Goal: Download file/media

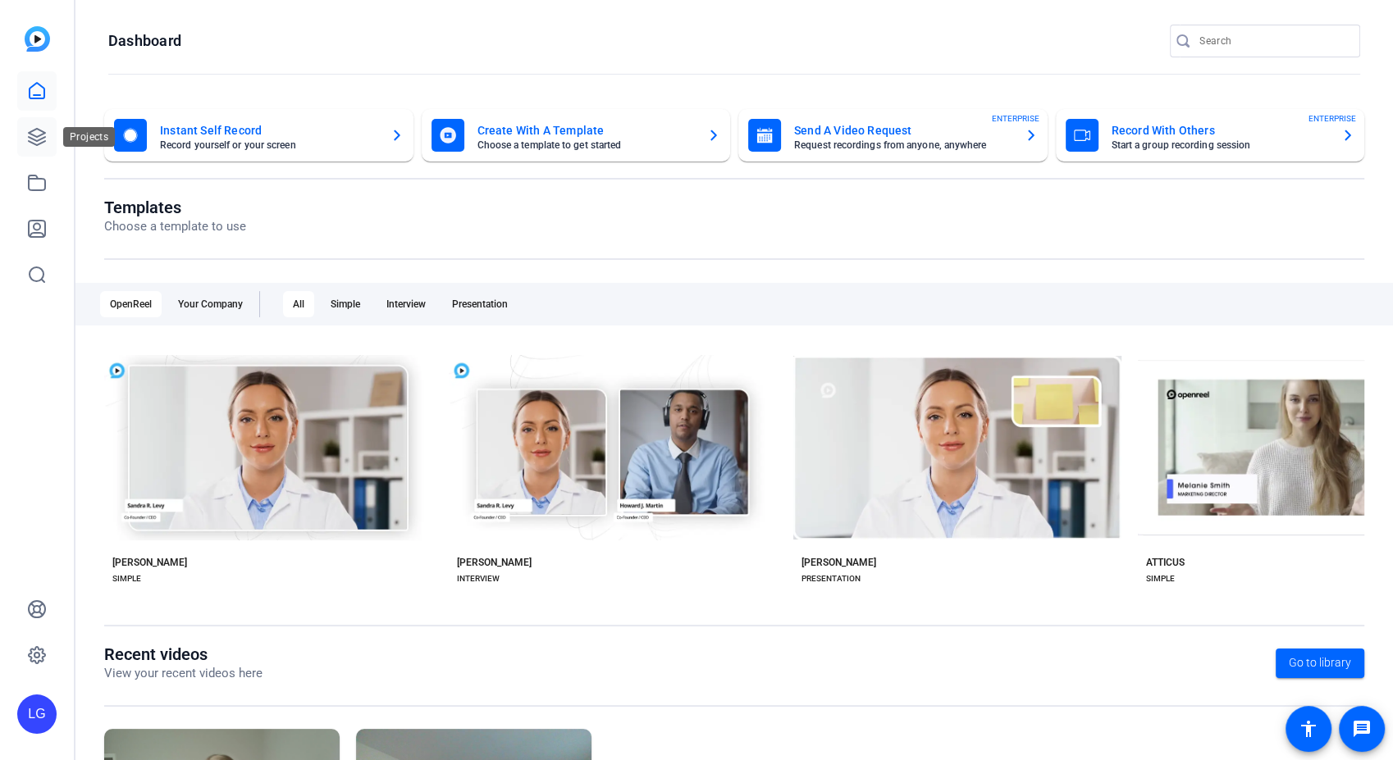
click at [33, 135] on icon at bounding box center [37, 137] width 16 height 16
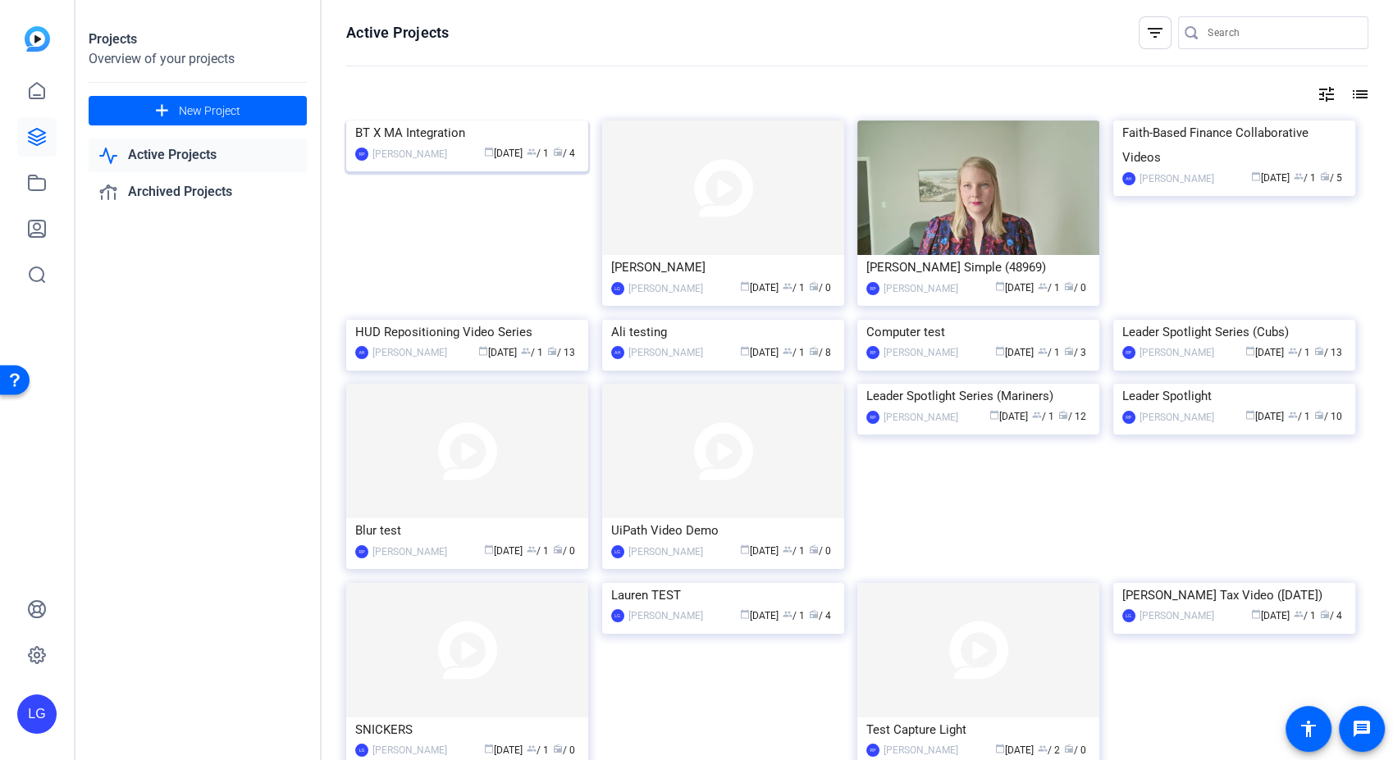
click at [455, 121] on img at bounding box center [467, 121] width 242 height 0
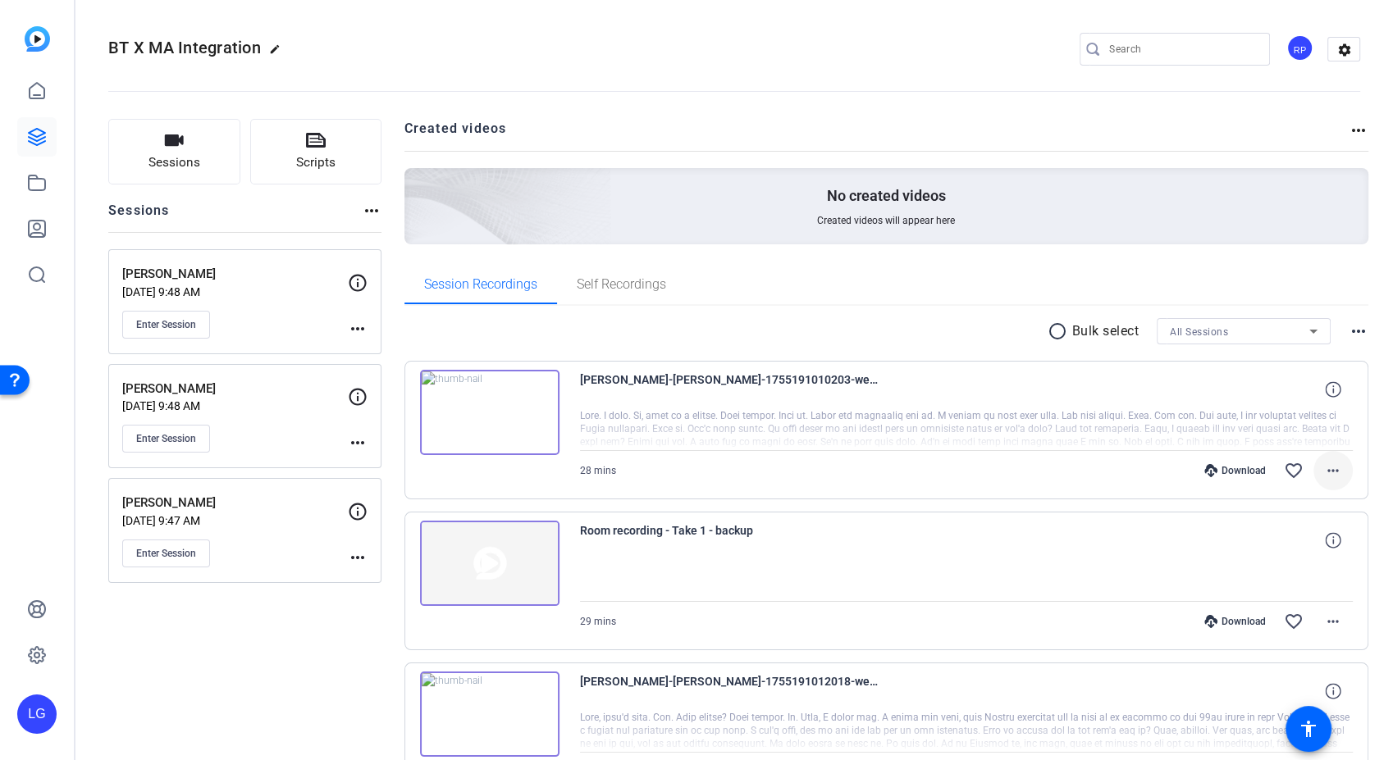
click at [1325, 468] on mat-icon "more_horiz" at bounding box center [1333, 471] width 20 height 20
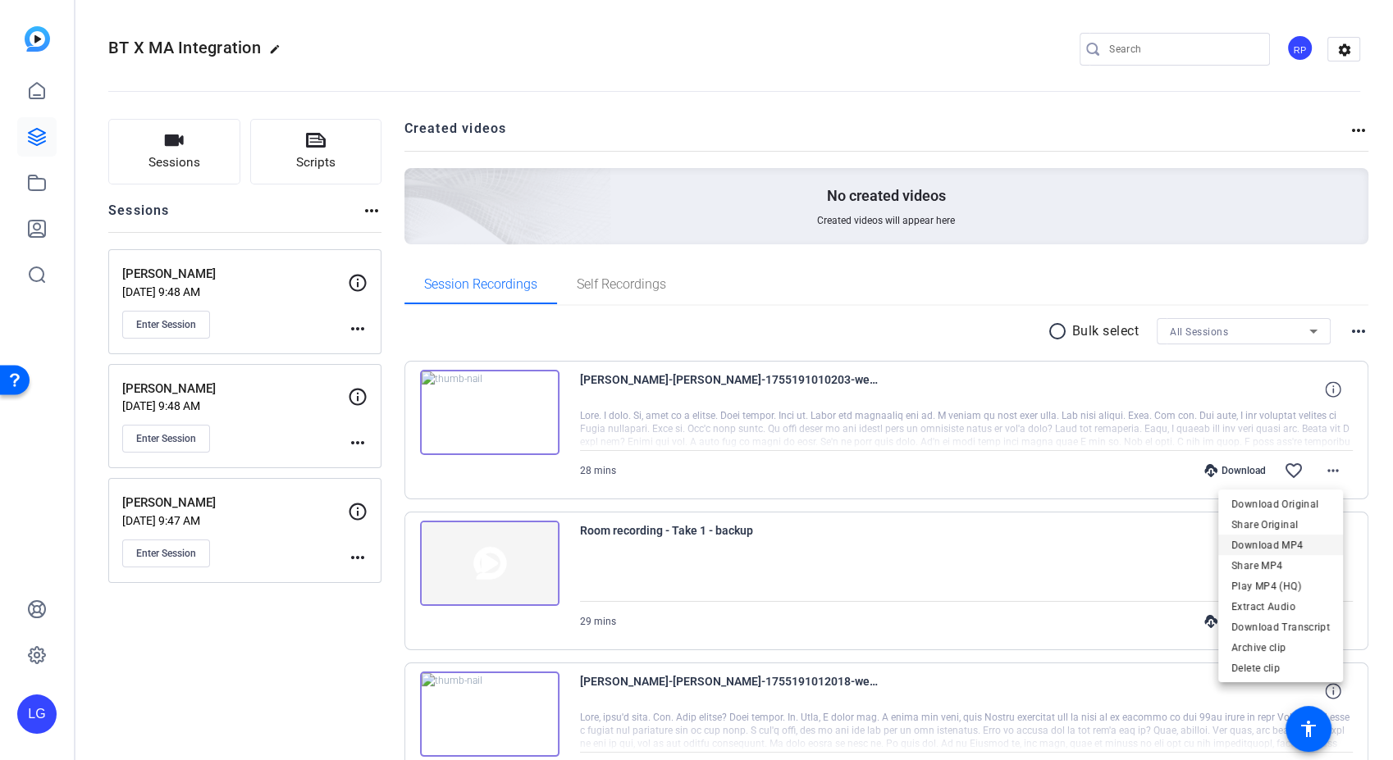
click at [1317, 543] on span "Download MP4" at bounding box center [1280, 546] width 98 height 20
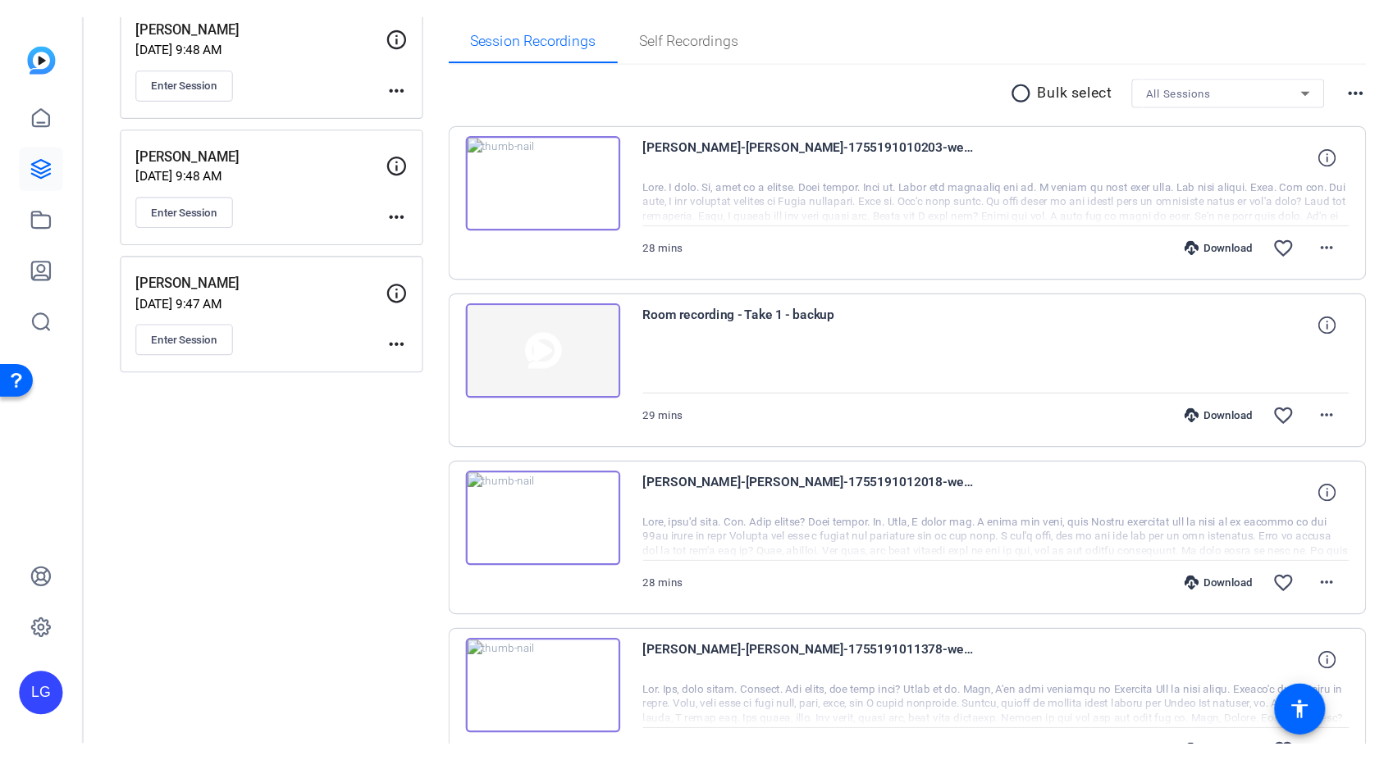
scroll to position [368, 0]
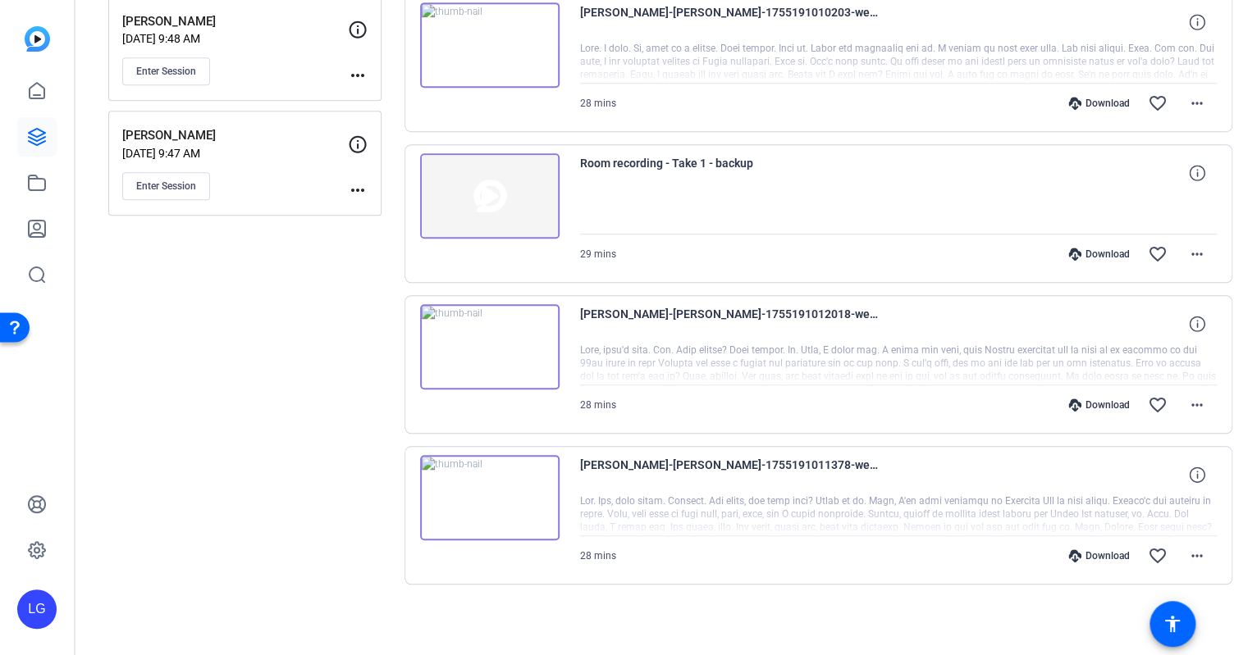
click at [784, 353] on div at bounding box center [898, 364] width 637 height 41
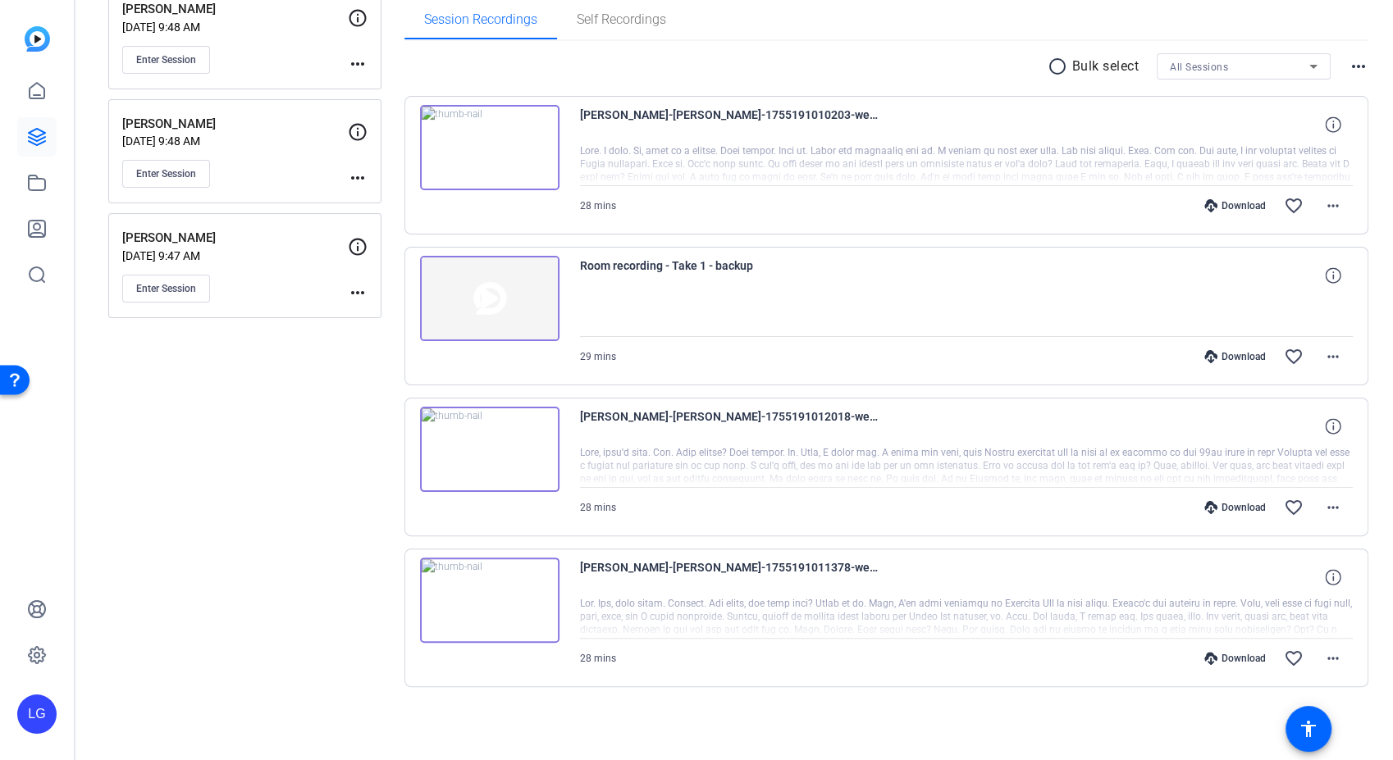
scroll to position [263, 0]
